Goal: Download file/media

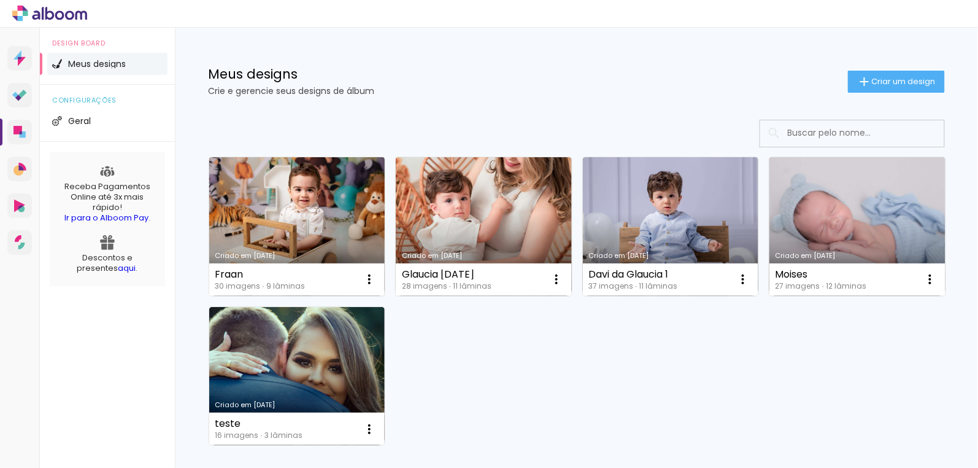
click at [358, 211] on link "Criado em [DATE]" at bounding box center [297, 226] width 176 height 139
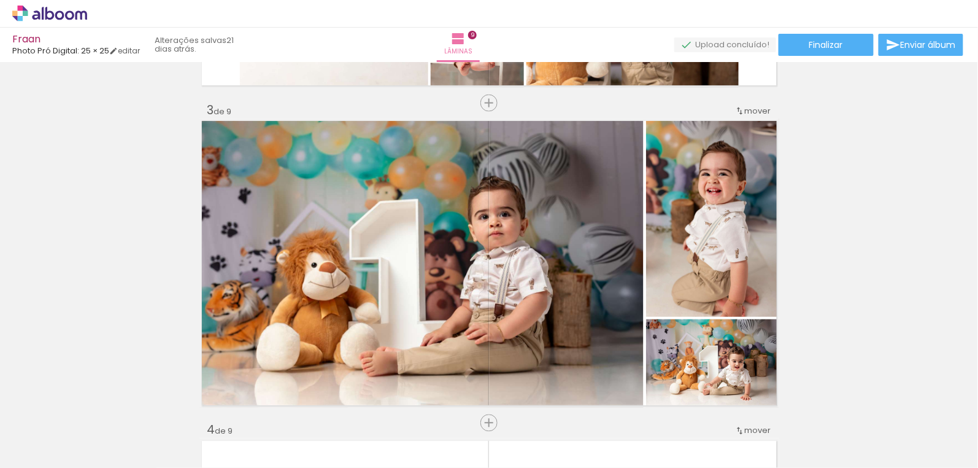
scroll to position [613, 0]
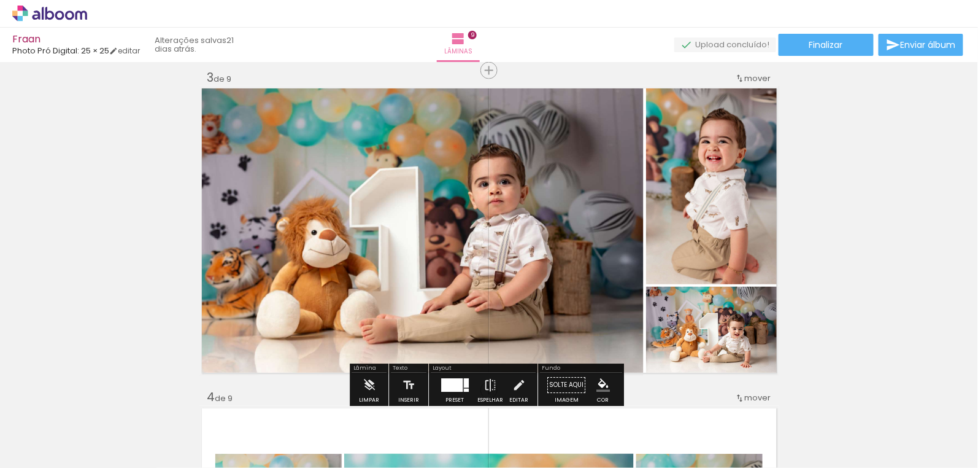
scroll to position [669, 0]
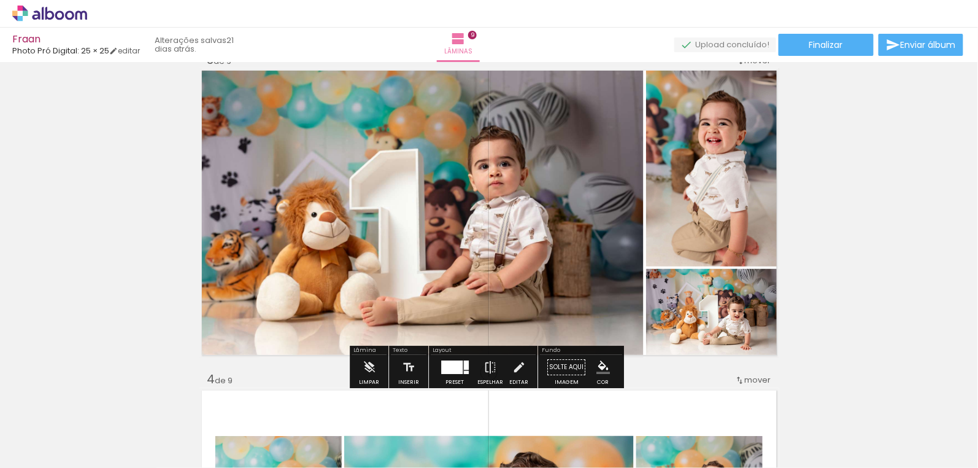
click at [447, 369] on div at bounding box center [451, 368] width 21 height 14
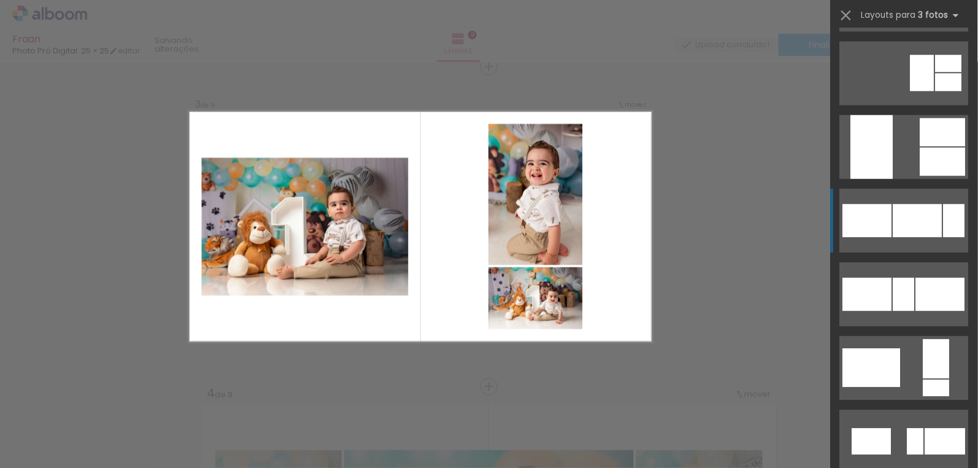
scroll to position [1057, 0]
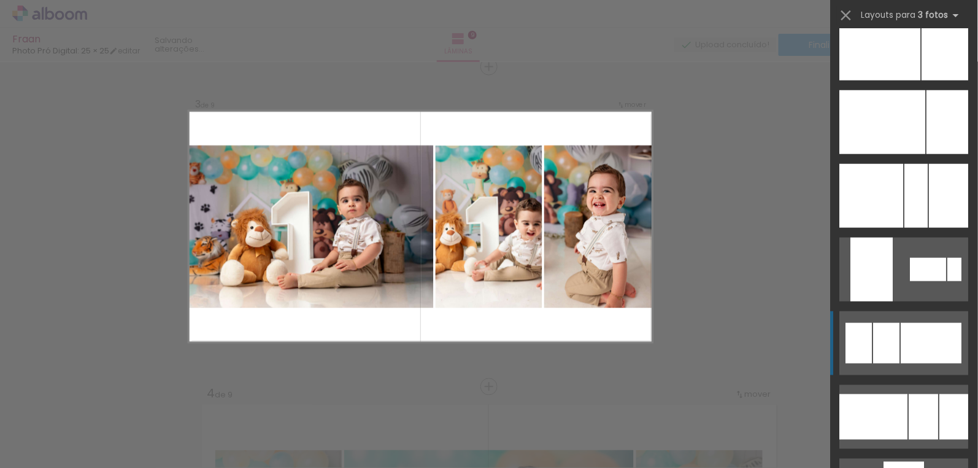
scroll to position [3456, 0]
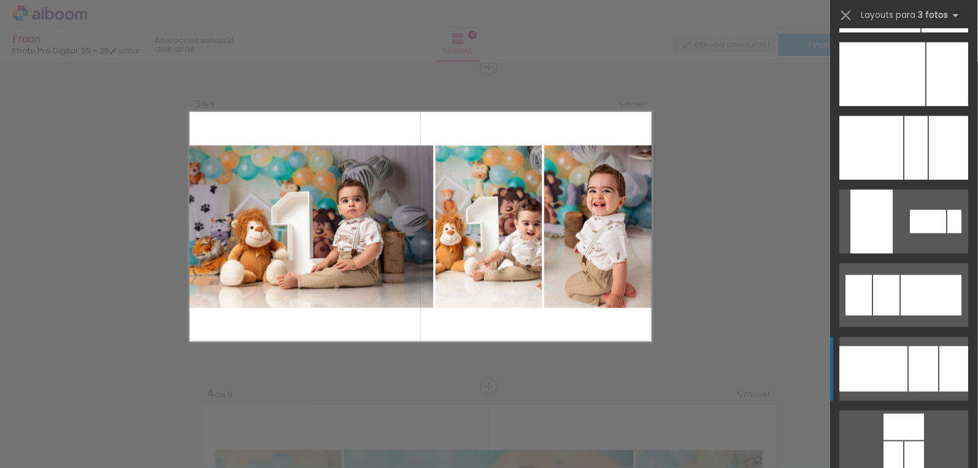
click at [909, 373] on div at bounding box center [923, 368] width 29 height 45
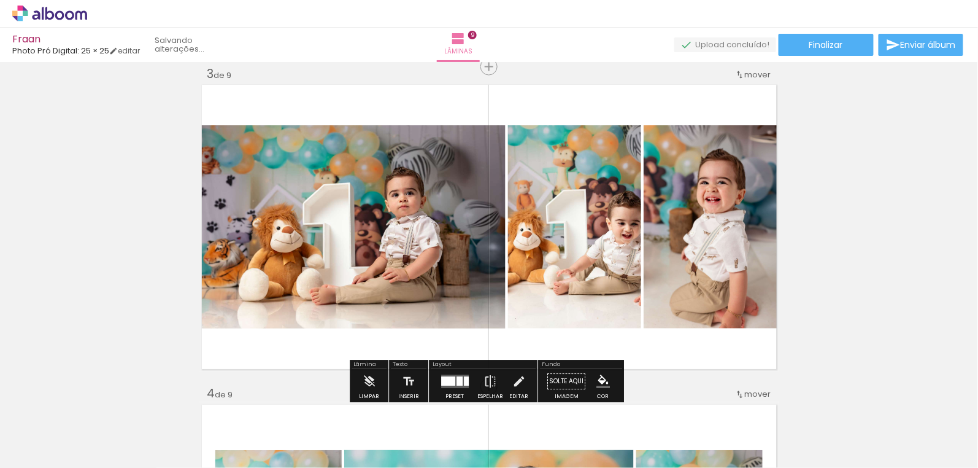
click at [907, 373] on quentale-workspace at bounding box center [489, 234] width 978 height 468
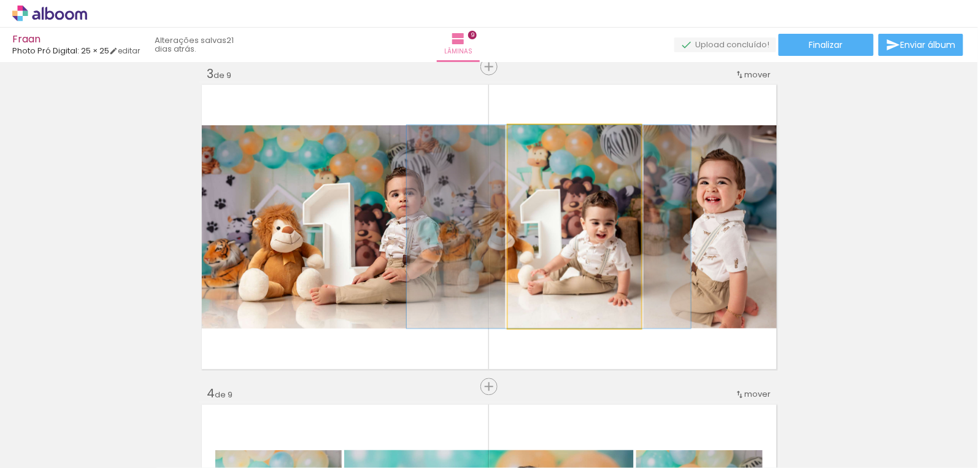
drag, startPoint x: 595, startPoint y: 253, endPoint x: 569, endPoint y: 249, distance: 26.2
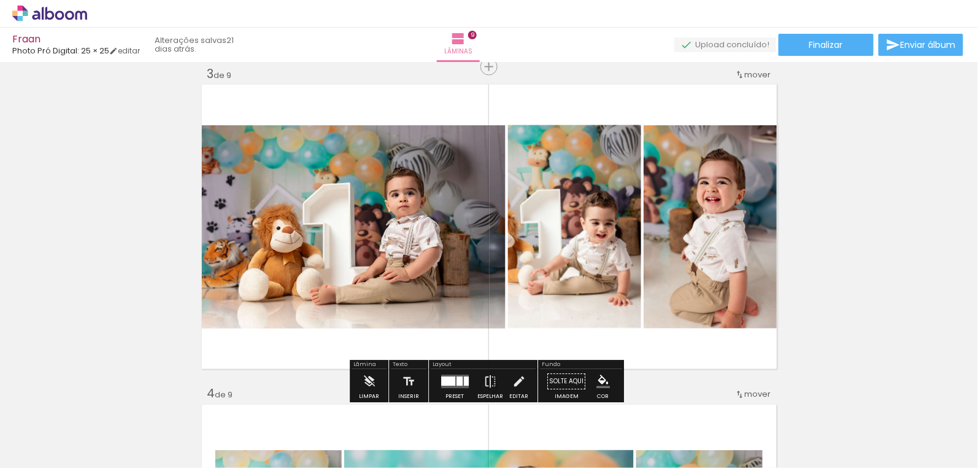
click at [466, 253] on quentale-photo at bounding box center [352, 226] width 306 height 203
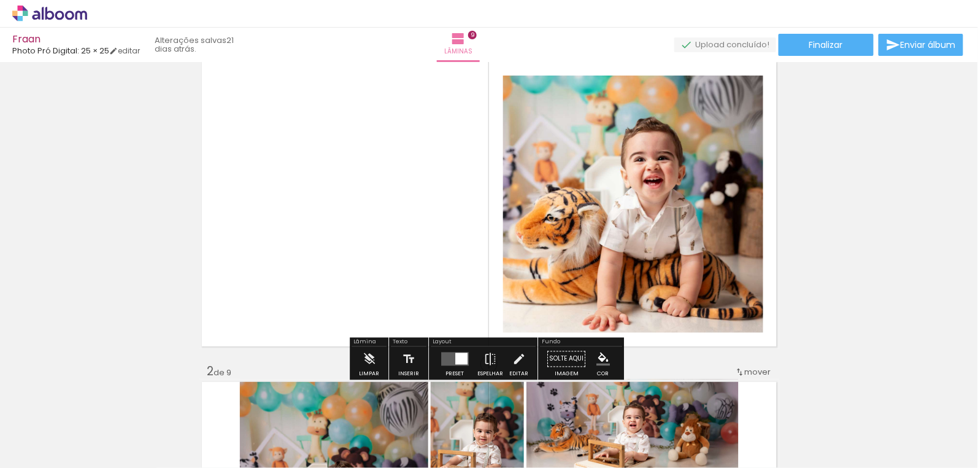
scroll to position [55, 0]
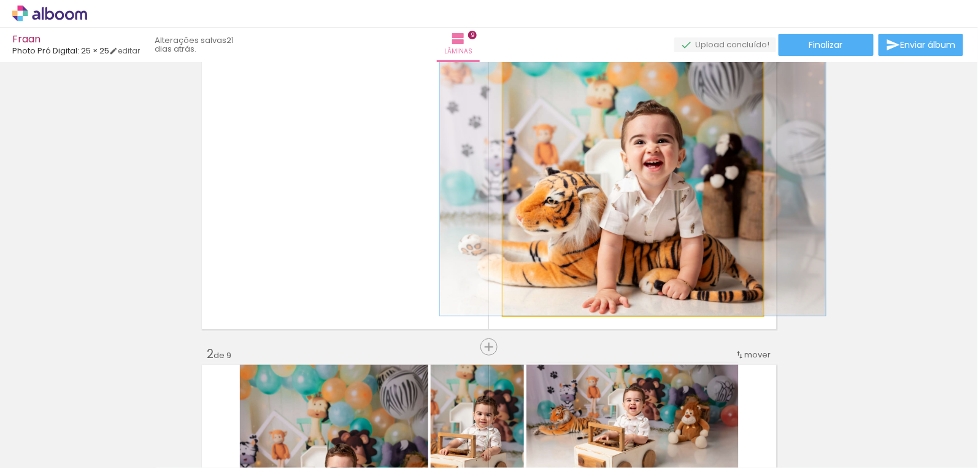
click at [574, 217] on quentale-photo at bounding box center [633, 186] width 260 height 257
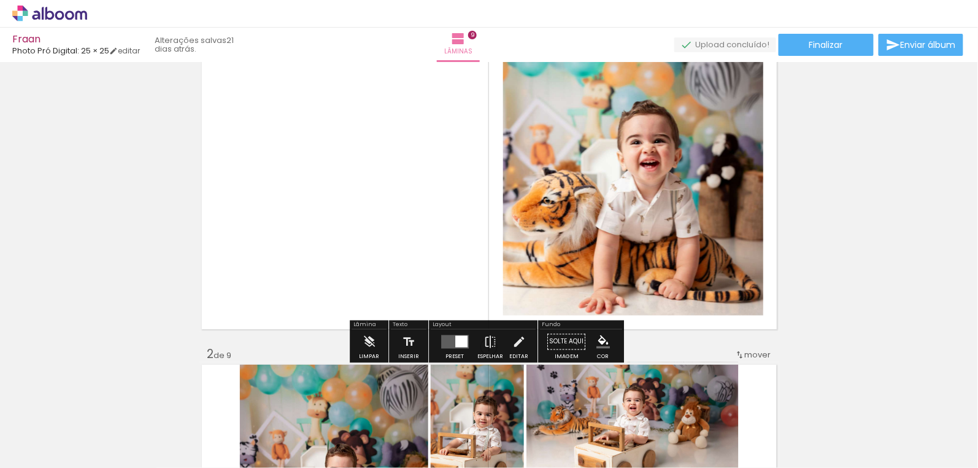
click at [644, 226] on quentale-photo at bounding box center [633, 186] width 260 height 257
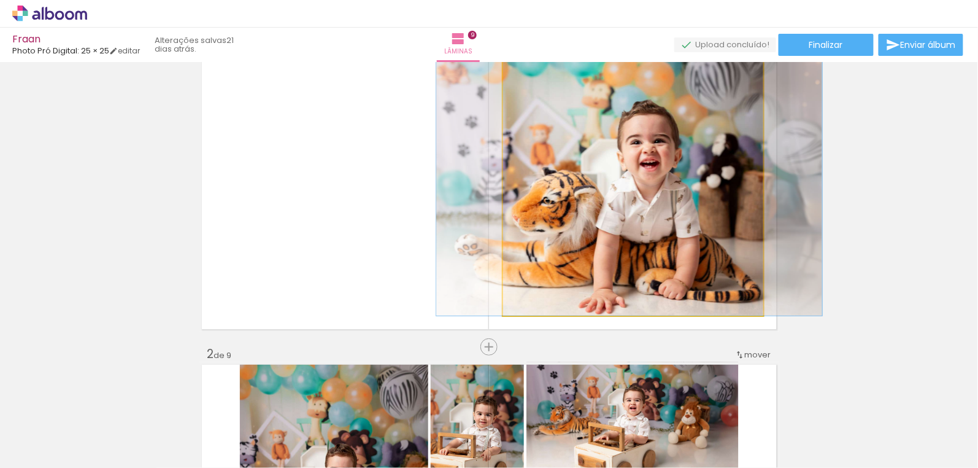
click at [644, 226] on quentale-photo at bounding box center [633, 186] width 260 height 257
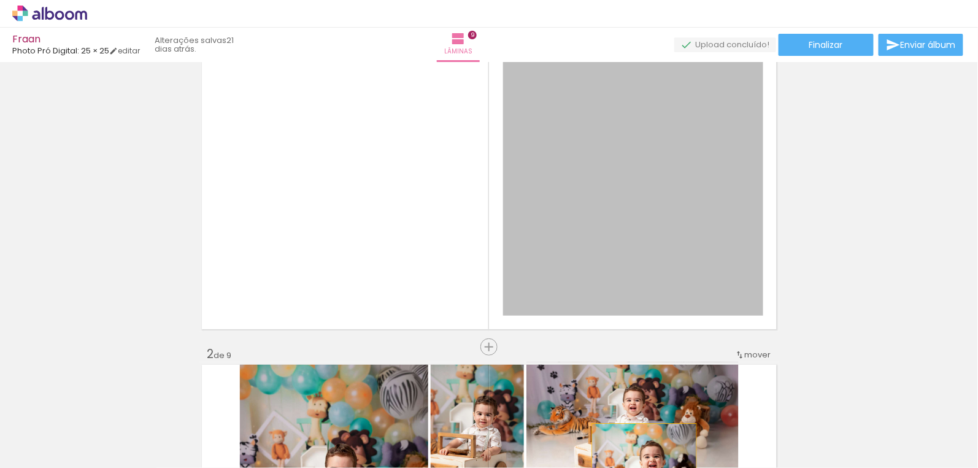
drag, startPoint x: 645, startPoint y: 241, endPoint x: 640, endPoint y: 474, distance: 233.2
click at [640, 467] on html "link( href="../../bower_components/polymer/polymer.html" rel="import" ) picture…" at bounding box center [489, 234] width 978 height 468
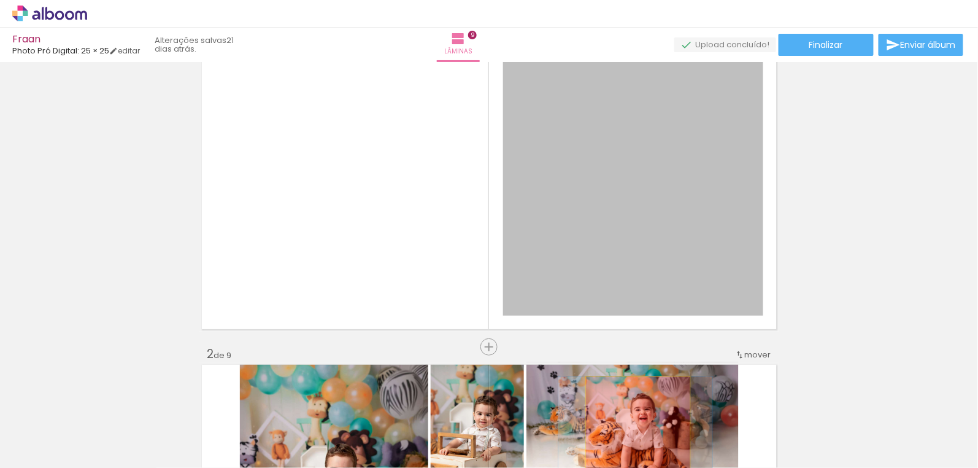
drag, startPoint x: 642, startPoint y: 269, endPoint x: 634, endPoint y: 427, distance: 157.9
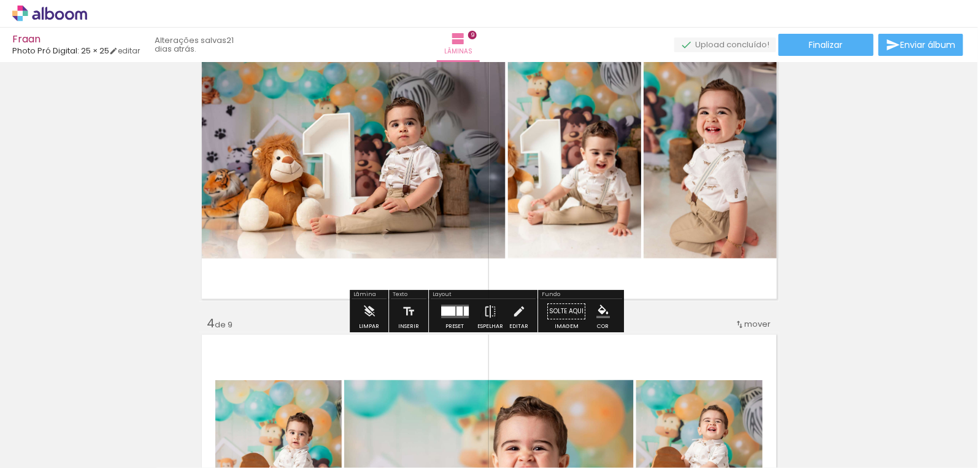
scroll to position [669, 0]
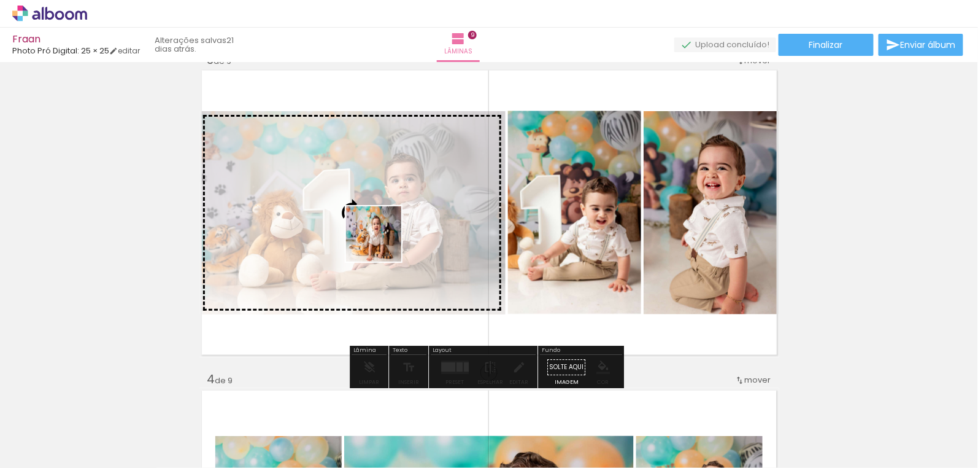
drag, startPoint x: 394, startPoint y: 436, endPoint x: 383, endPoint y: 243, distance: 193.0
click at [383, 243] on quentale-workspace at bounding box center [489, 234] width 978 height 468
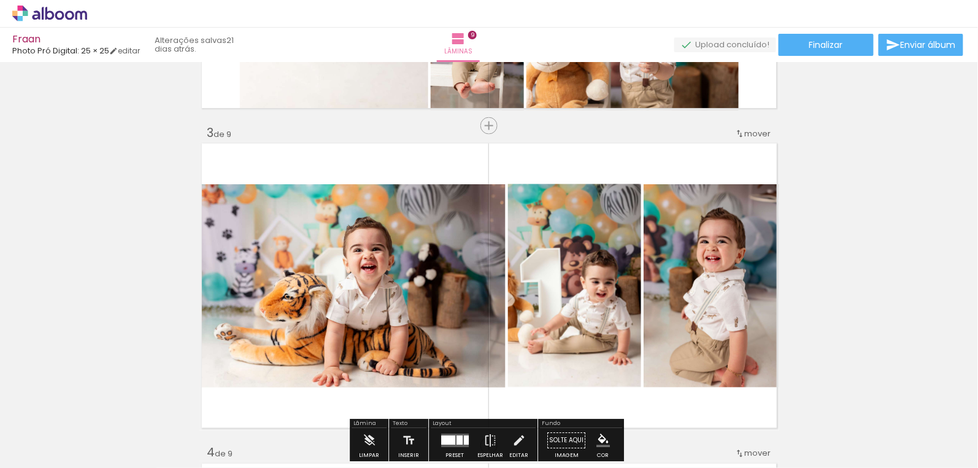
scroll to position [613, 0]
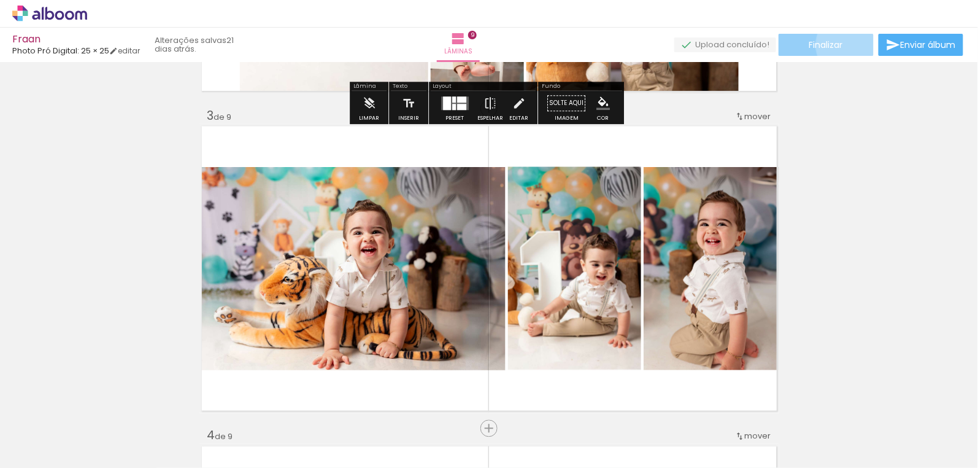
click at [850, 45] on paper-button "Finalizar" at bounding box center [826, 45] width 95 height 22
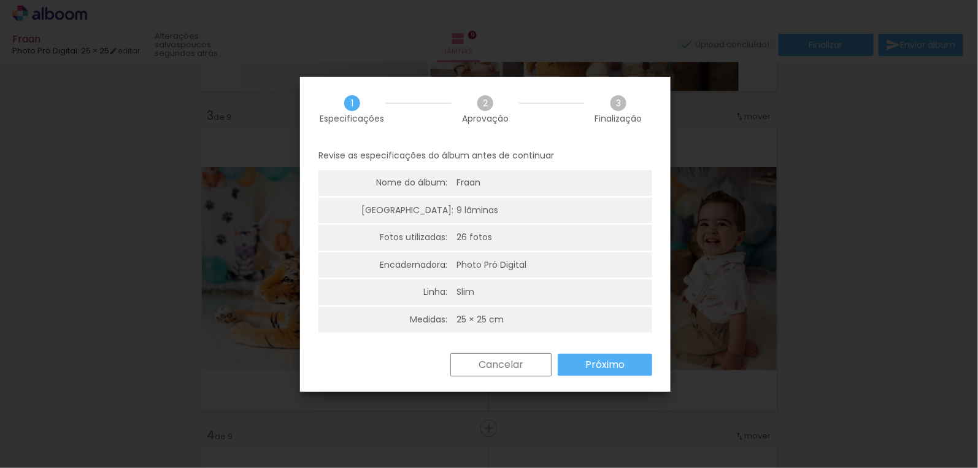
click at [885, 268] on iron-overlay-backdrop at bounding box center [489, 234] width 978 height 468
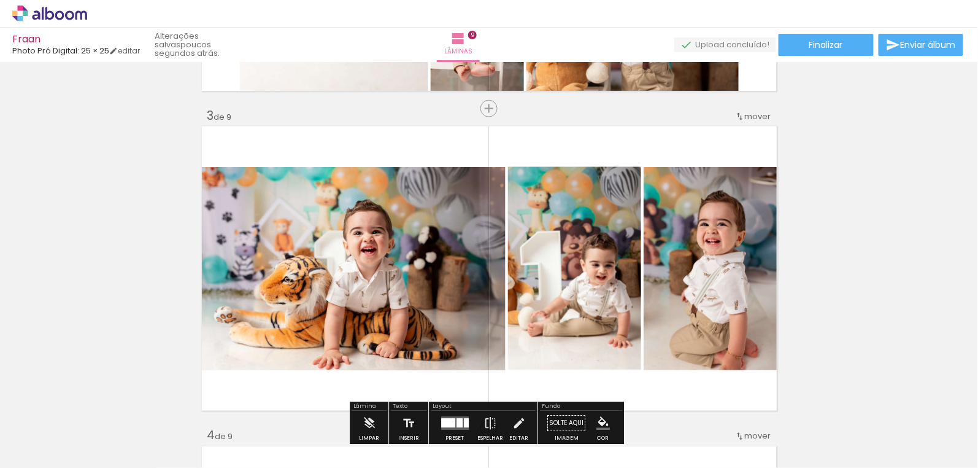
click at [515, 136] on quentale-layouter at bounding box center [489, 268] width 580 height 289
click at [845, 45] on paper-button "Finalizar" at bounding box center [826, 45] width 95 height 22
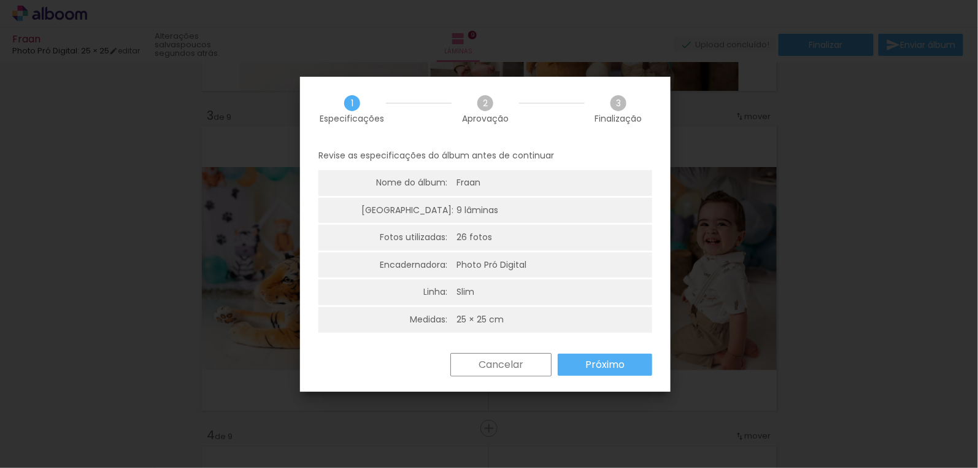
click at [599, 379] on div "Cancelar Próximo" at bounding box center [485, 374] width 371 height 42
click at [0, 0] on slot "Próximo" at bounding box center [0, 0] width 0 height 0
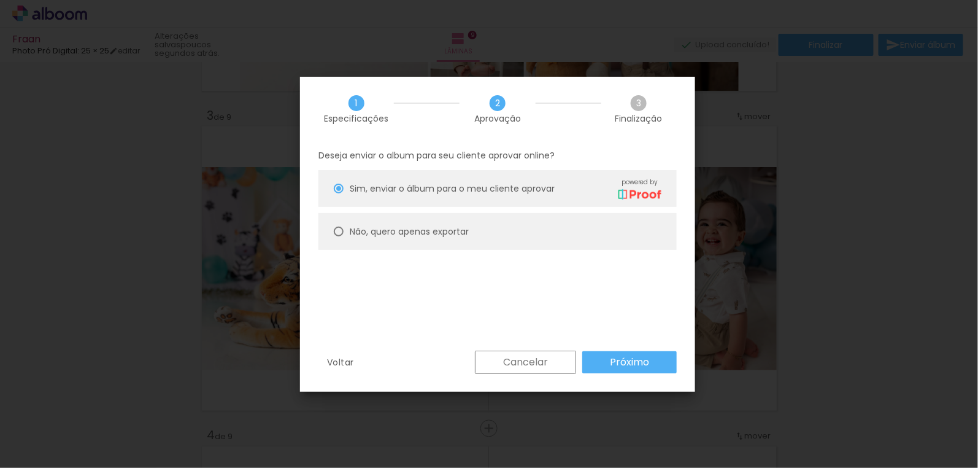
click at [573, 233] on paper-radio-button "Não, quero apenas exportar" at bounding box center [497, 231] width 358 height 37
type paper-radio-button "on"
click at [0, 0] on slot "Próximo" at bounding box center [0, 0] width 0 height 0
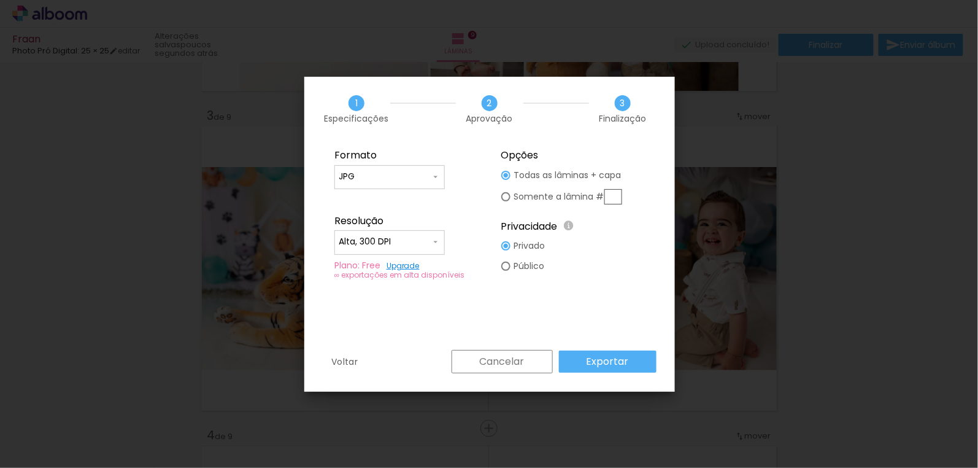
type input "Alta, 300 DPI"
click at [503, 191] on paper-radio-button "Somente a lâmina #" at bounding box center [561, 196] width 121 height 23
type paper-radio-button "on"
click at [614, 193] on input "text" at bounding box center [613, 196] width 18 height 15
type input "3"
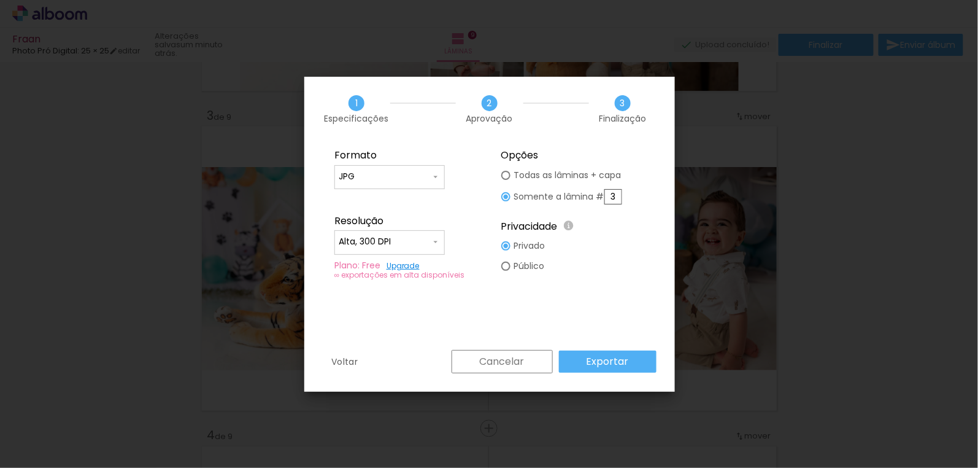
click at [0, 0] on slot "Exportar" at bounding box center [0, 0] width 0 height 0
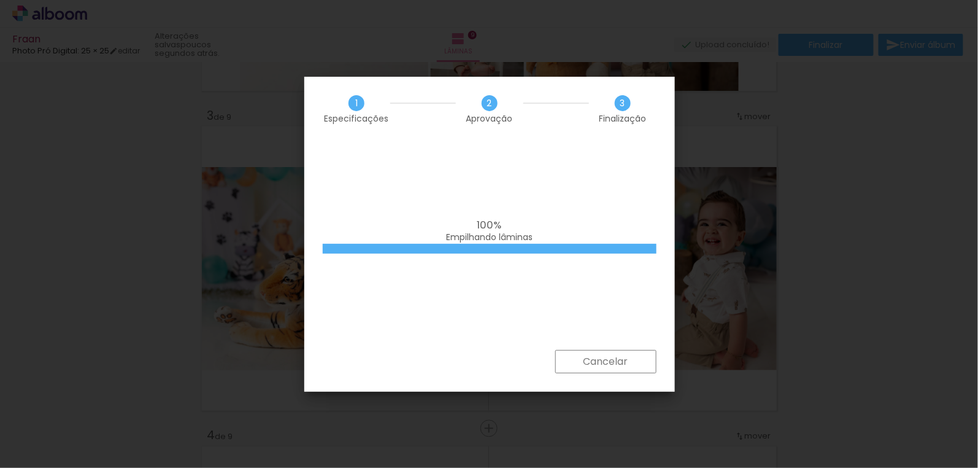
scroll to position [0, 363]
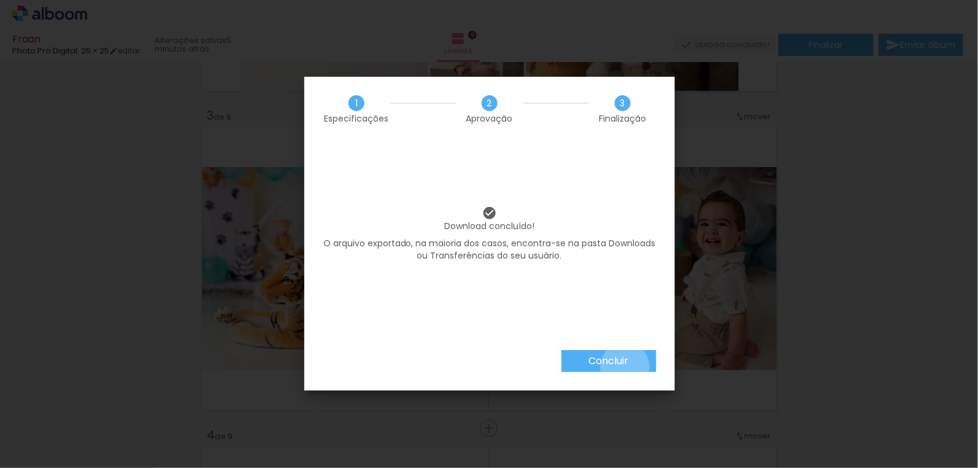
click at [0, 0] on slot "Concluir" at bounding box center [0, 0] width 0 height 0
